Goal: Task Accomplishment & Management: Manage account settings

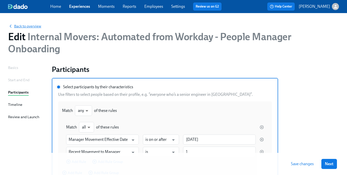
click at [32, 28] on span "Back to overview" at bounding box center [24, 26] width 33 height 5
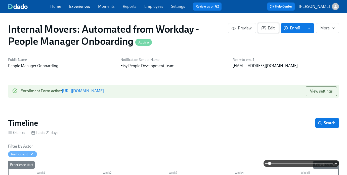
click at [258, 25] on button "Edit" at bounding box center [268, 28] width 21 height 10
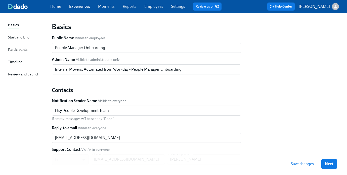
scroll to position [25, 0]
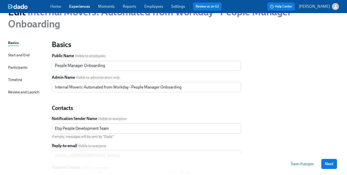
click at [15, 67] on div "Participants" at bounding box center [17, 68] width 19 height 6
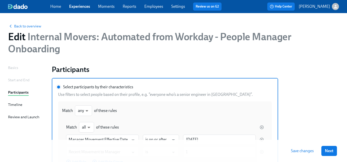
click at [150, 10] on div "Home Experiences Moments Reports Employees Settings Review us on G2" at bounding box center [137, 7] width 175 height 8
click at [151, 6] on link "Employees" at bounding box center [153, 6] width 19 height 5
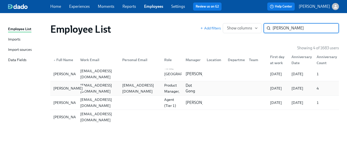
type input "[PERSON_NAME]"
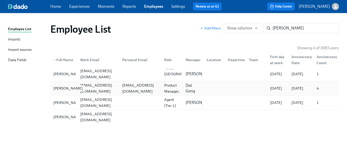
click at [59, 86] on div "[PERSON_NAME]" at bounding box center [67, 88] width 33 height 6
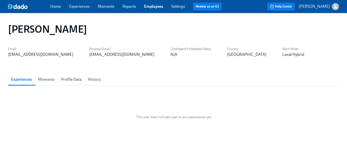
scroll to position [8, 0]
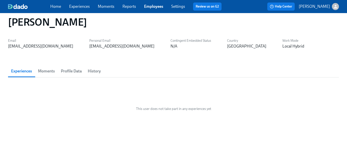
click at [67, 72] on span "Profile Data" at bounding box center [71, 71] width 21 height 7
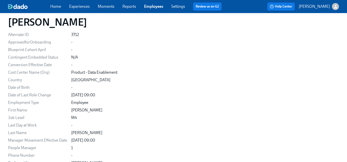
scroll to position [155, 0]
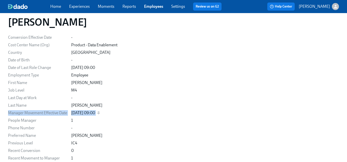
drag, startPoint x: 8, startPoint y: 115, endPoint x: 115, endPoint y: 113, distance: 107.5
click at [115, 113] on div "Juan Garcia Bazan Email jbazan@etsy.com Personal Email garciabazan@gmail.com Co…" at bounding box center [173, 34] width 347 height 353
click at [92, 114] on div "08/16/2025 09:00" at bounding box center [83, 113] width 24 height 6
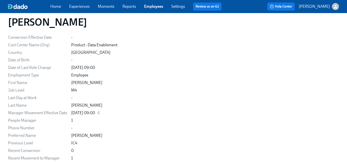
click at [95, 112] on div "08/16/2025 09:00" at bounding box center [83, 113] width 24 height 6
drag, startPoint x: 94, startPoint y: 112, endPoint x: 106, endPoint y: 114, distance: 12.6
click at [106, 114] on div "08/16/2025 09:00" at bounding box center [204, 113] width 267 height 6
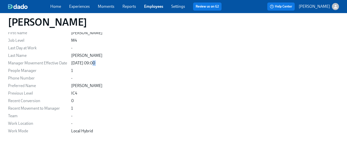
scroll to position [204, 0]
drag, startPoint x: 8, startPoint y: 109, endPoint x: 115, endPoint y: 108, distance: 106.7
click at [0, 0] on div "Recent Movement to Manager 1" at bounding box center [0, 0] width 0 height 0
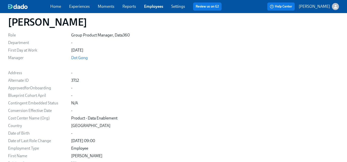
scroll to position [0, 0]
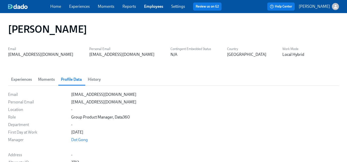
click at [92, 79] on span "History" at bounding box center [94, 79] width 13 height 7
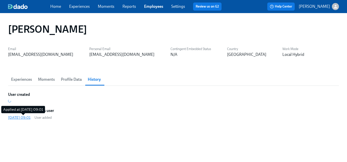
click at [28, 117] on div "[DATE] 09:01" at bounding box center [19, 117] width 22 height 5
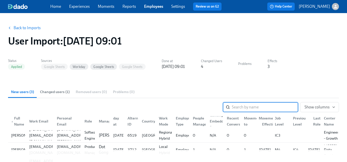
scroll to position [1, 0]
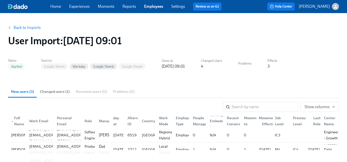
click at [81, 8] on link "Experiences" at bounding box center [79, 6] width 21 height 5
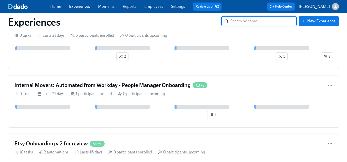
scroll to position [230, 0]
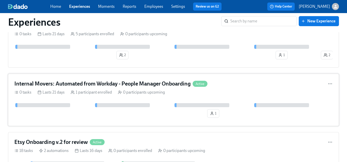
click at [72, 107] on div at bounding box center [173, 105] width 318 height 4
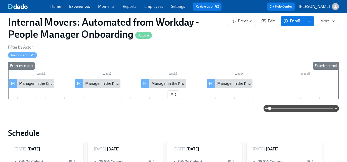
scroll to position [99, 0]
click at [267, 23] on span "Edit" at bounding box center [268, 21] width 12 height 5
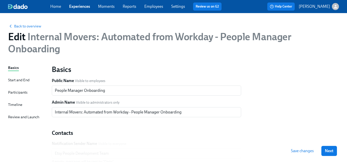
click at [21, 90] on div "Participants" at bounding box center [17, 92] width 19 height 6
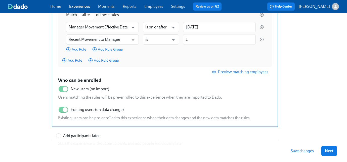
scroll to position [113, 0]
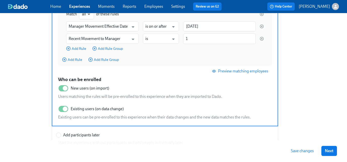
click at [256, 73] on span "Preview matching employees" at bounding box center [240, 71] width 55 height 5
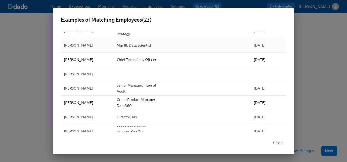
scroll to position [54, 0]
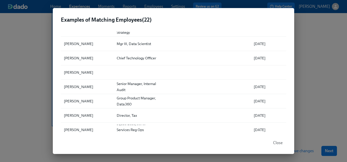
click at [309, 68] on div "Examples of Matching Employees ( 22 ) ▲ Full Name Role Location Department Firs…" at bounding box center [173, 81] width 347 height 162
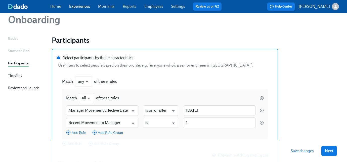
scroll to position [0, 0]
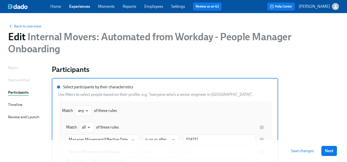
click at [24, 117] on div "Review and Launch" at bounding box center [23, 117] width 31 height 6
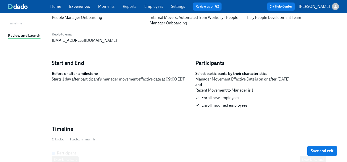
scroll to position [93, 0]
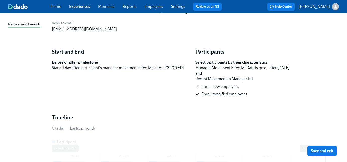
drag, startPoint x: 206, startPoint y: 70, endPoint x: 299, endPoint y: 71, distance: 92.4
click at [299, 71] on div "Manager Movement Effective Date is on or after 1/17/2025" at bounding box center [264, 68] width 139 height 6
drag, startPoint x: 194, startPoint y: 79, endPoint x: 261, endPoint y: 79, distance: 66.8
click at [261, 79] on div "Participants Select participants by their characteristics Manager Movement Effe…" at bounding box center [264, 73] width 143 height 54
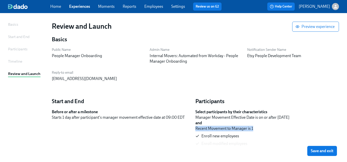
scroll to position [0, 0]
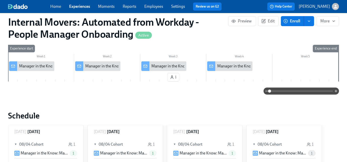
scroll to position [116, 0]
click at [151, 6] on link "Employees" at bounding box center [153, 6] width 19 height 5
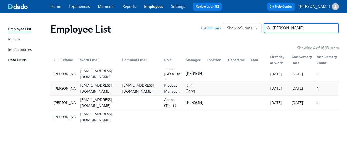
type input "[PERSON_NAME]"
click at [116, 90] on div "[EMAIL_ADDRESS][DOMAIN_NAME]" at bounding box center [97, 88] width 42 height 10
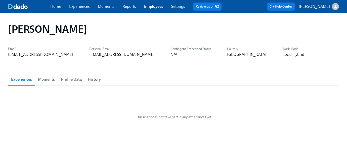
click at [72, 76] on span "Profile Data" at bounding box center [71, 79] width 21 height 7
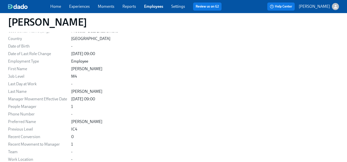
scroll to position [170, 0]
drag, startPoint x: 72, startPoint y: 98, endPoint x: 92, endPoint y: 99, distance: 20.6
click at [92, 99] on div "08/16/2025 09:00" at bounding box center [83, 98] width 24 height 6
click at [95, 98] on div "08/16/2025 09:00" at bounding box center [83, 98] width 24 height 6
drag, startPoint x: 94, startPoint y: 98, endPoint x: 105, endPoint y: 99, distance: 11.6
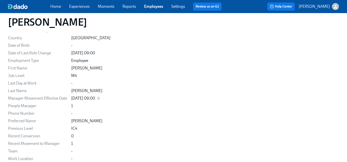
click at [105, 99] on div "08/16/2025 09:00" at bounding box center [204, 98] width 267 height 6
click at [106, 99] on div "08/16/2025 09:00" at bounding box center [204, 98] width 267 height 6
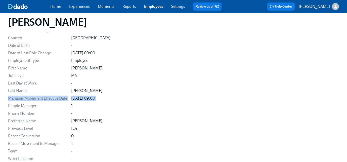
drag, startPoint x: 106, startPoint y: 99, endPoint x: 7, endPoint y: 99, distance: 98.7
click at [7, 99] on div "Juan Garcia Bazan Email jbazan@etsy.com Personal Email garciabazan@gmail.com Co…" at bounding box center [173, 20] width 347 height 353
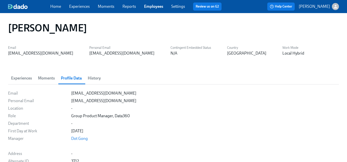
scroll to position [0, 0]
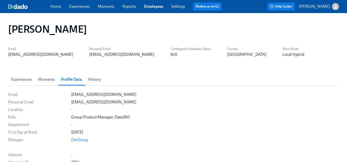
click at [181, 7] on link "Settings" at bounding box center [178, 6] width 14 height 5
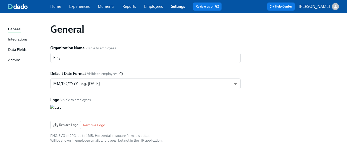
click at [132, 9] on link "Reports" at bounding box center [129, 6] width 14 height 5
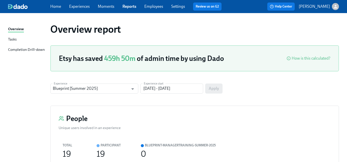
click at [158, 9] on link "Employees" at bounding box center [153, 6] width 19 height 5
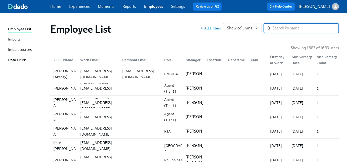
click at [15, 48] on div "Import sources" at bounding box center [20, 50] width 24 height 6
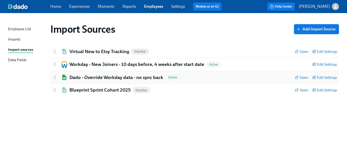
click at [142, 78] on h2 "Dado - Override Workday data - no sync back" at bounding box center [116, 77] width 94 height 7
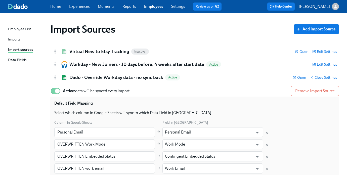
click at [82, 5] on link "Experiences" at bounding box center [79, 6] width 21 height 5
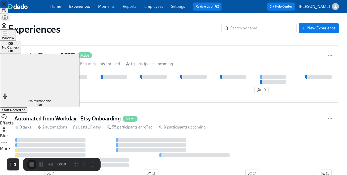
click at [14, 36] on span "Window" at bounding box center [8, 38] width 12 height 4
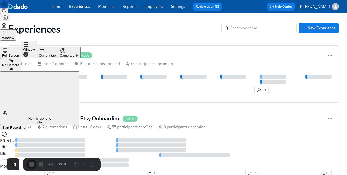
click at [37, 48] on button "Window" at bounding box center [29, 49] width 16 height 17
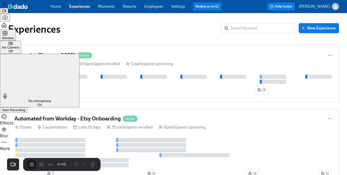
click at [25, 108] on span "Start Recording" at bounding box center [13, 110] width 23 height 4
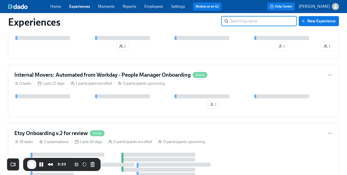
scroll to position [239, 0]
click at [101, 94] on div "Internal Movers: Automated from Workday - People Manager Onboarding Active 0 ta…" at bounding box center [173, 91] width 331 height 52
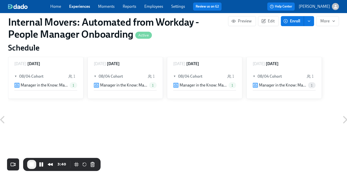
scroll to position [184, 0]
click at [15, 76] on span "▼" at bounding box center [16, 76] width 4 height 6
click at [15, 76] on span "►" at bounding box center [16, 76] width 4 height 6
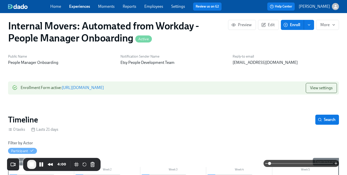
scroll to position [0, 0]
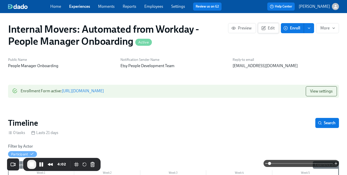
click at [265, 30] on span "Edit" at bounding box center [268, 28] width 12 height 5
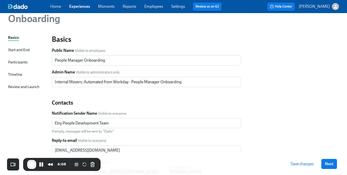
scroll to position [29, 0]
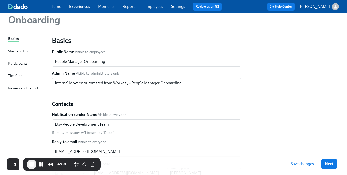
click at [24, 49] on div "Start and End" at bounding box center [18, 51] width 21 height 6
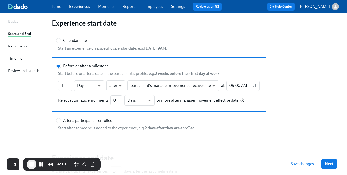
scroll to position [38, 0]
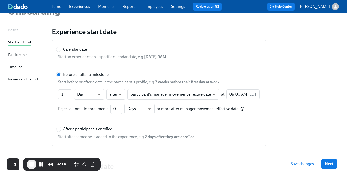
click at [23, 53] on div "Participants" at bounding box center [17, 55] width 19 height 6
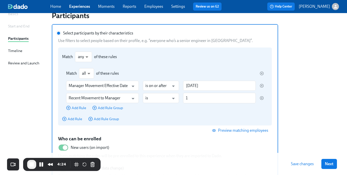
scroll to position [51, 0]
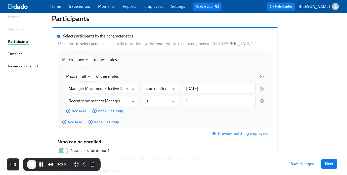
click at [15, 53] on div "Timeline" at bounding box center [15, 54] width 14 height 6
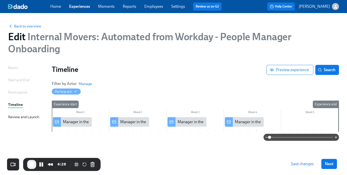
click at [30, 117] on div "Review and Launch" at bounding box center [23, 117] width 31 height 6
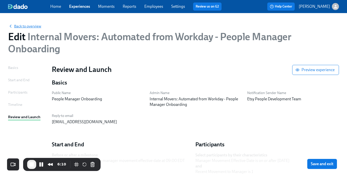
click at [18, 27] on span "Back to overview" at bounding box center [24, 26] width 33 height 5
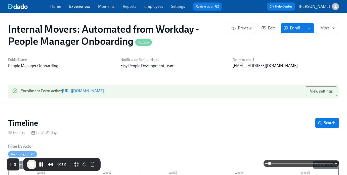
click at [310, 27] on icon "enroll" at bounding box center [309, 28] width 4 height 4
click at [308, 41] on span "Enroll manually" at bounding box center [295, 41] width 29 height 6
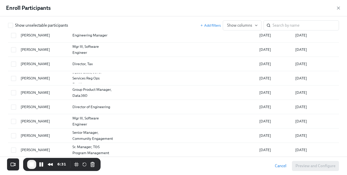
scroll to position [157, 0]
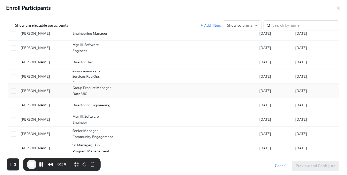
click at [75, 93] on div "Group Product Manager, Data360" at bounding box center [92, 91] width 45 height 12
checkbox input "true"
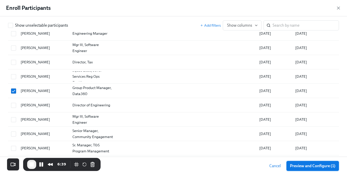
click at [300, 165] on span "Preview and Configure (1)" at bounding box center [312, 165] width 45 height 5
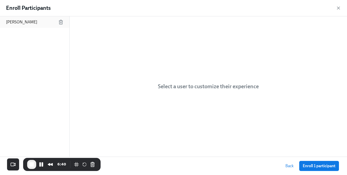
click at [43, 26] on div "[PERSON_NAME]" at bounding box center [34, 22] width 69 height 12
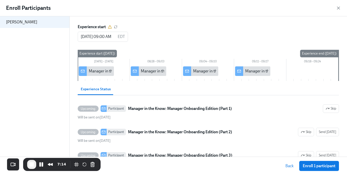
scroll to position [0, 0]
click at [338, 7] on icon "button" at bounding box center [338, 8] width 5 height 5
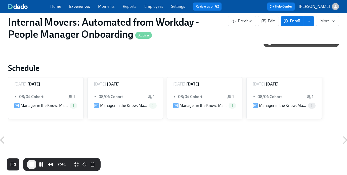
scroll to position [129, 0]
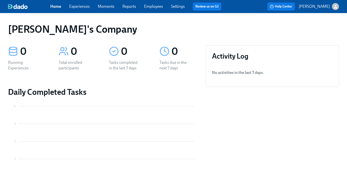
click at [176, 8] on link "Settings" at bounding box center [178, 6] width 14 height 5
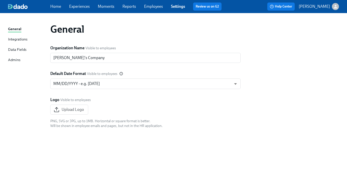
click at [333, 6] on icon "button" at bounding box center [335, 6] width 5 height 5
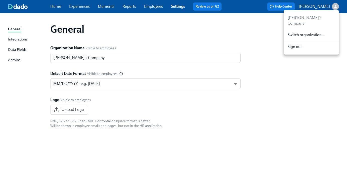
click at [310, 32] on span "Switch organization..." at bounding box center [310, 35] width 47 height 6
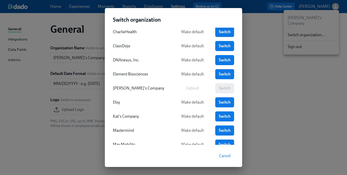
scroll to position [19, 0]
click at [226, 103] on span "Switch" at bounding box center [225, 101] width 12 height 5
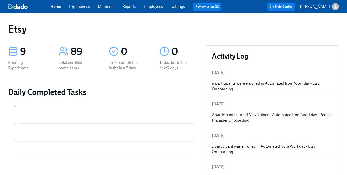
click at [74, 8] on link "Experiences" at bounding box center [79, 6] width 21 height 5
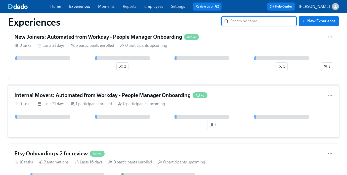
scroll to position [263, 0]
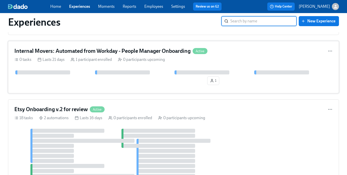
click at [114, 54] on h4 "Internal Movers: Automated from Workday - People Manager Onboarding" at bounding box center [102, 51] width 176 height 8
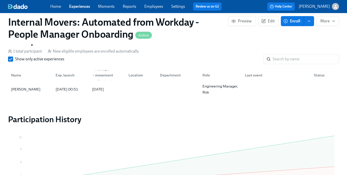
scroll to position [345, 0]
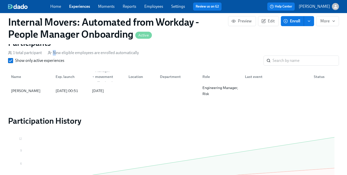
drag, startPoint x: 57, startPoint y: 53, endPoint x: 142, endPoint y: 54, distance: 85.2
click at [142, 54] on div "1 total partcipant New eligible employees are enrolled automatically" at bounding box center [173, 53] width 331 height 6
click at [129, 56] on div "Show only active experiences ​" at bounding box center [173, 61] width 331 height 10
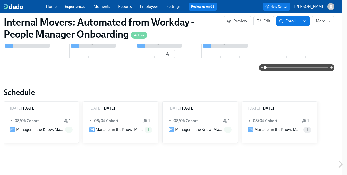
scroll to position [140, 0]
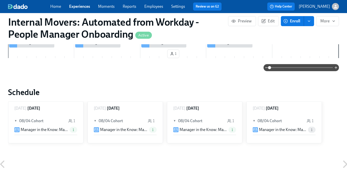
click at [210, 129] on p "Manager in the Know: Manager Onboarding Edition (Part 3)" at bounding box center [202, 130] width 47 height 6
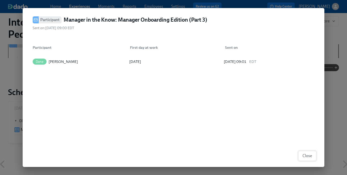
click at [304, 153] on span "Close" at bounding box center [307, 155] width 10 height 5
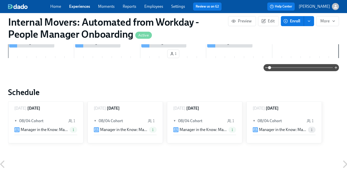
click at [310, 130] on span "1" at bounding box center [312, 130] width 8 height 4
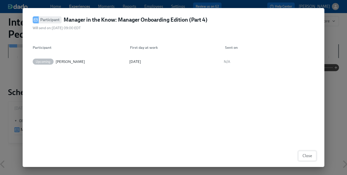
click at [309, 157] on span "Close" at bounding box center [307, 155] width 10 height 5
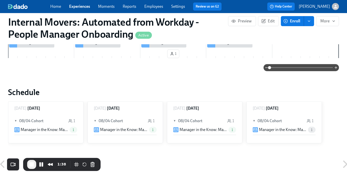
click at [182, 7] on link "Settings" at bounding box center [178, 6] width 14 height 5
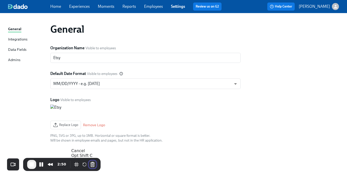
click at [91, 164] on button "Cancel Recording" at bounding box center [92, 164] width 8 height 8
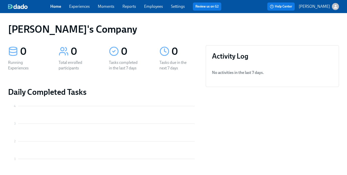
click at [321, 5] on p "[PERSON_NAME]" at bounding box center [313, 7] width 31 height 6
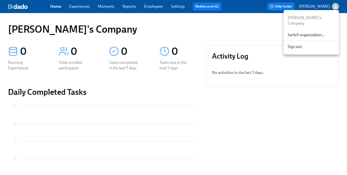
click at [297, 32] on span "Switch organization..." at bounding box center [310, 35] width 47 height 6
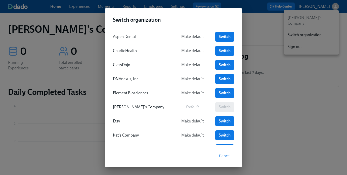
scroll to position [26, 0]
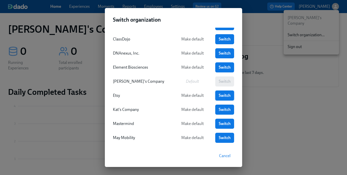
click at [222, 95] on span "Switch" at bounding box center [225, 95] width 12 height 5
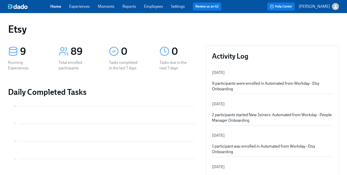
click at [153, 6] on link "Employees" at bounding box center [153, 6] width 19 height 5
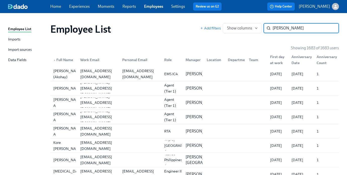
type input "[PERSON_NAME]"
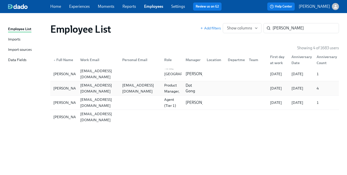
click at [78, 89] on div "[EMAIL_ADDRESS][DOMAIN_NAME]" at bounding box center [98, 88] width 40 height 12
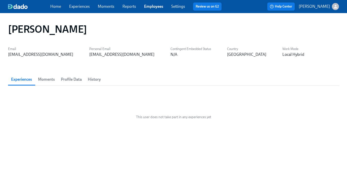
click at [89, 80] on span "History" at bounding box center [94, 79] width 13 height 7
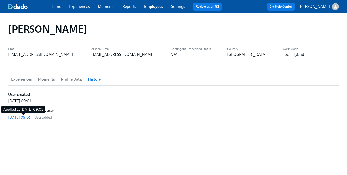
click at [30, 119] on div "[DATE] 09:01" at bounding box center [19, 117] width 22 height 5
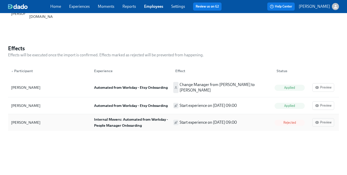
scroll to position [148, 0]
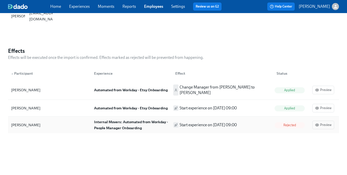
click at [118, 122] on div "Internal Movers: Automated from Workday - People Manager Onboarding" at bounding box center [131, 125] width 79 height 12
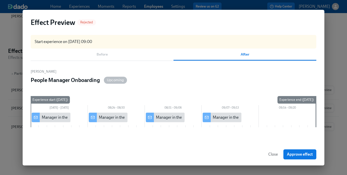
click at [103, 54] on div "Before After" at bounding box center [173, 54] width 285 height 12
click at [90, 56] on div "Before After" at bounding box center [173, 54] width 285 height 12
click at [104, 52] on div "Before After" at bounding box center [173, 54] width 285 height 12
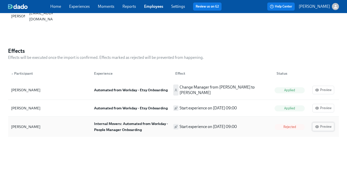
click at [326, 124] on span "Preview" at bounding box center [323, 126] width 16 height 5
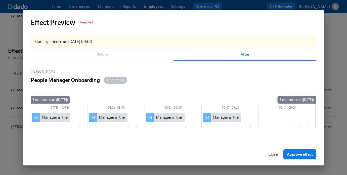
click at [272, 155] on span "Close" at bounding box center [273, 154] width 10 height 5
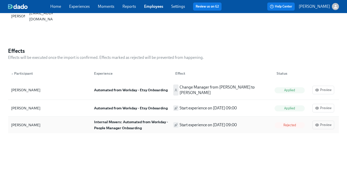
click at [104, 125] on strong "Internal Movers: Automated from Workday - People Manager Onboarding" at bounding box center [131, 125] width 75 height 11
